Goal: Transaction & Acquisition: Purchase product/service

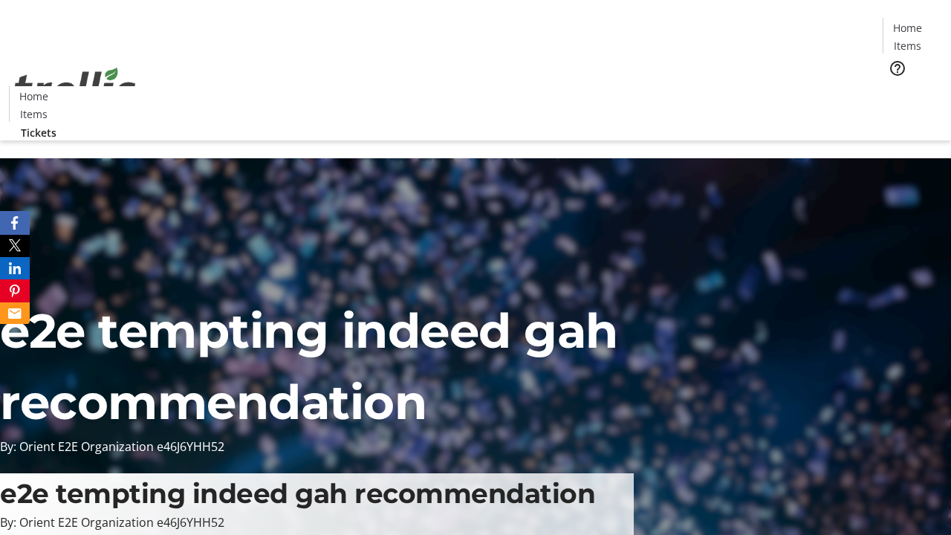
click at [895, 86] on span "Tickets" at bounding box center [913, 94] width 36 height 16
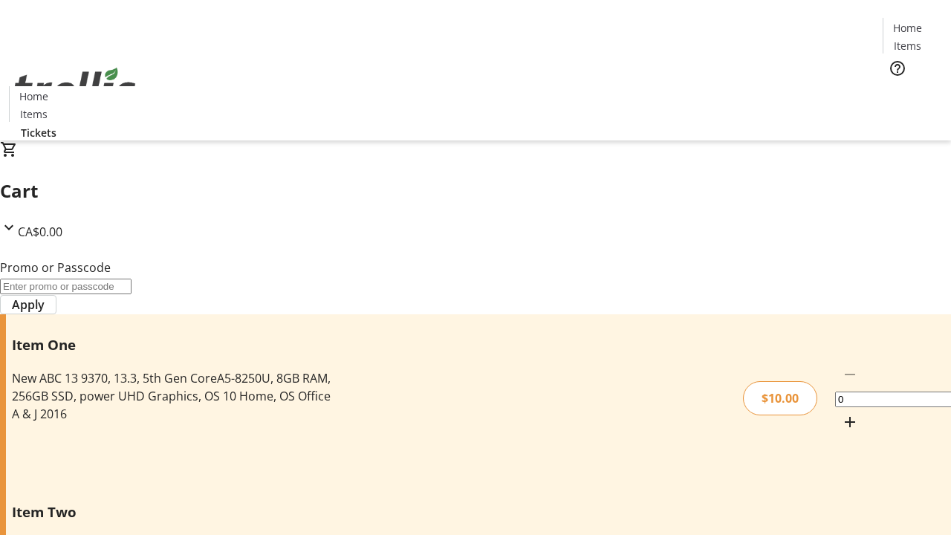
click at [841, 413] on mat-icon "Increment by one" at bounding box center [850, 422] width 18 height 18
type input "1"
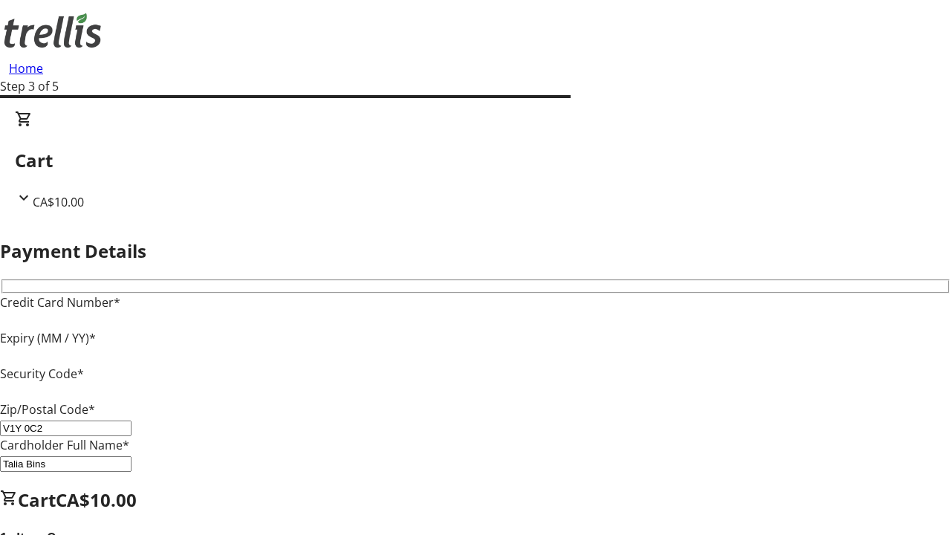
type input "V1Y 0C2"
